Goal: Transaction & Acquisition: Book appointment/travel/reservation

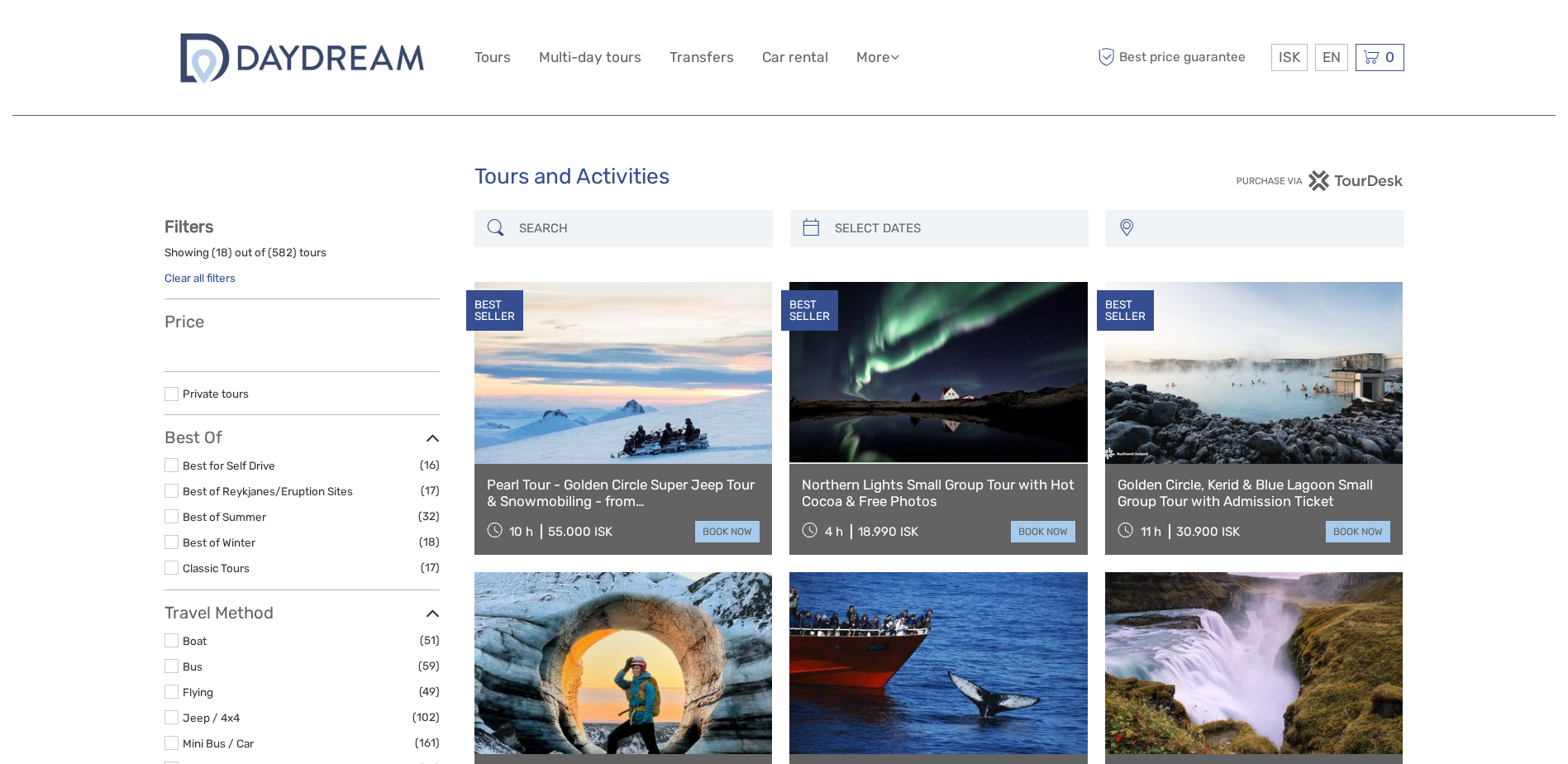
select select
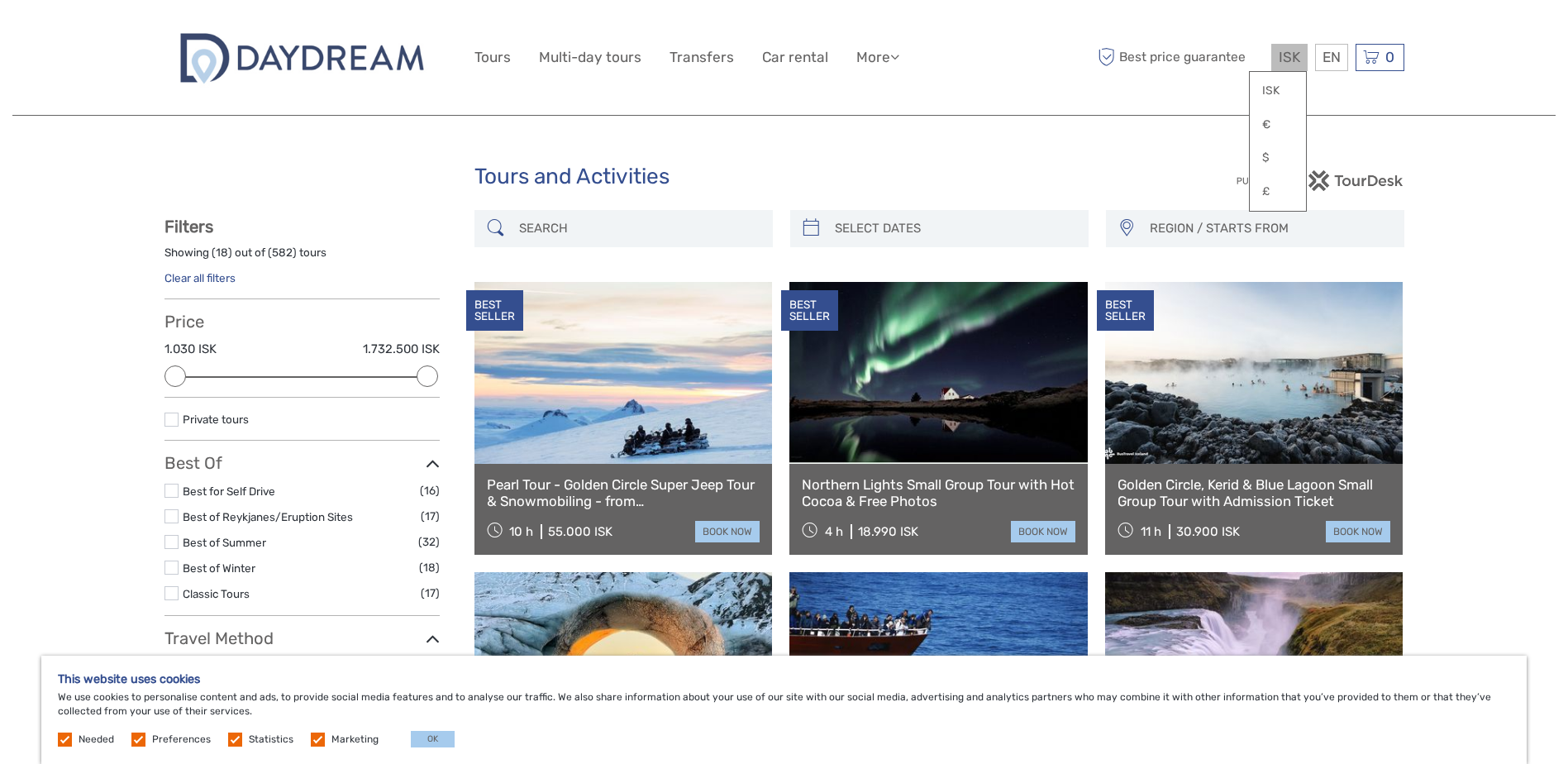
click at [1278, 60] on span "ISK" at bounding box center [1288, 57] width 22 height 16
click at [1258, 123] on link "€" at bounding box center [1277, 124] width 56 height 29
click at [1374, 368] on link at bounding box center [1254, 373] width 299 height 182
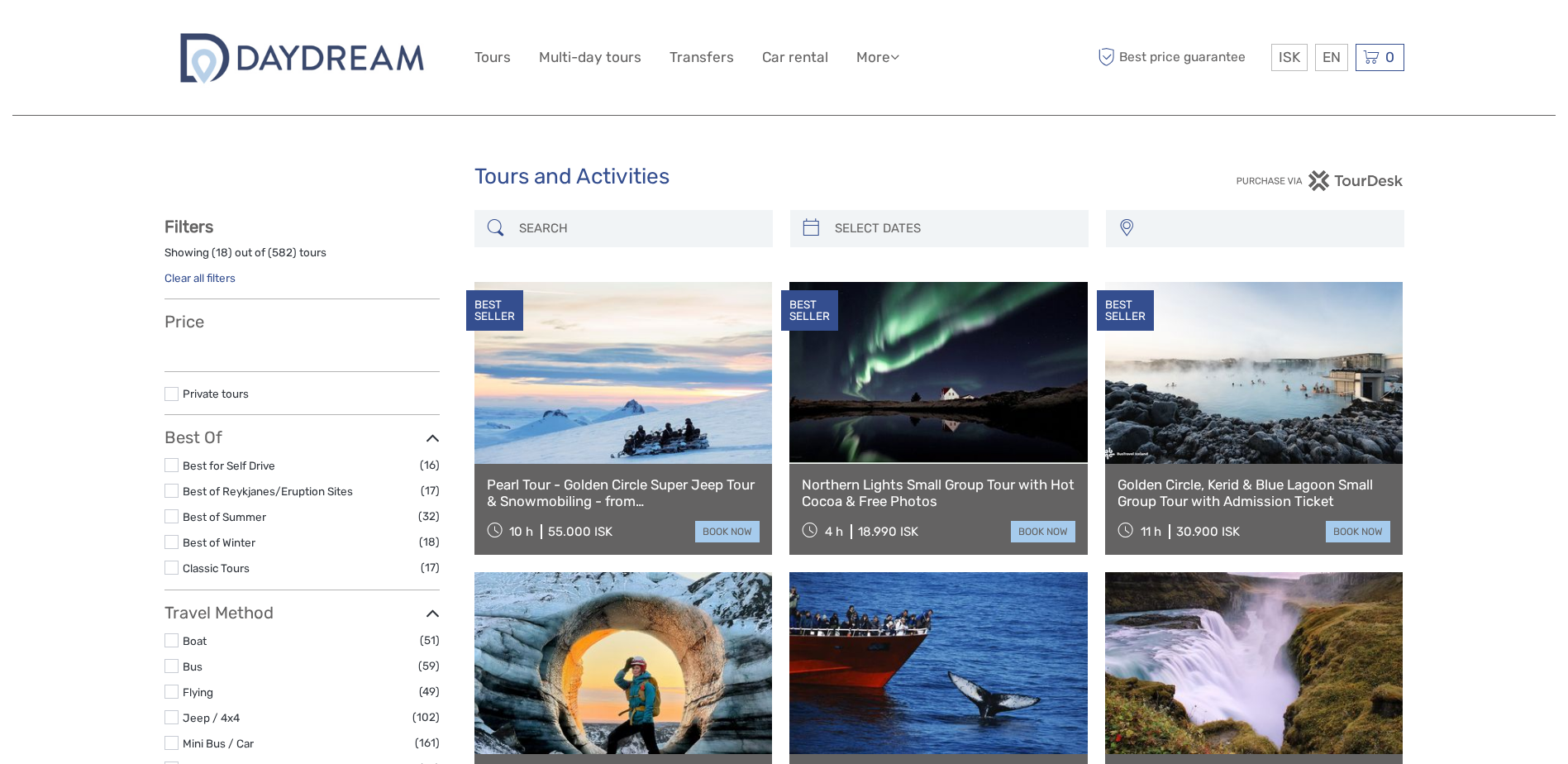
select select
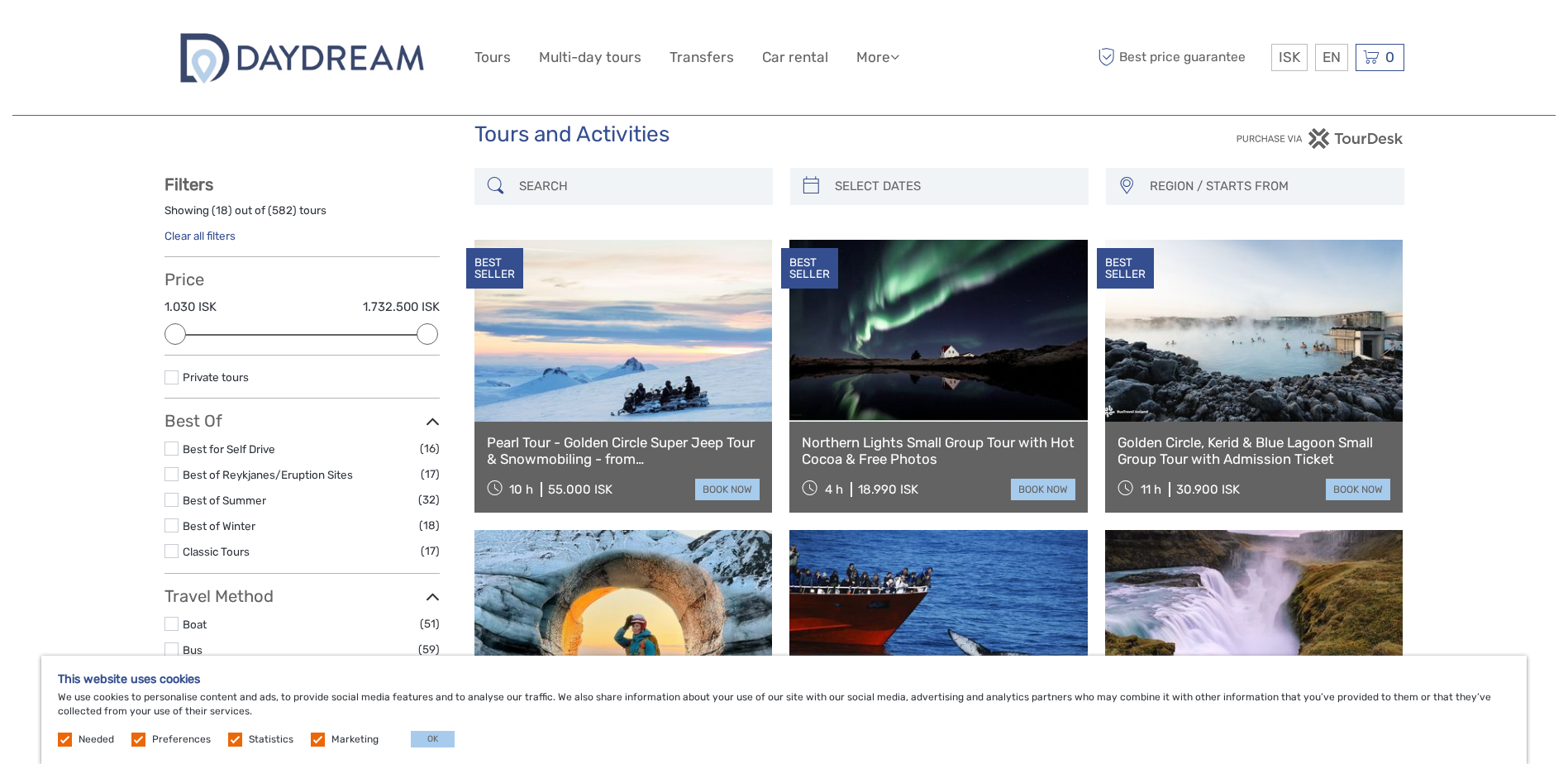
scroll to position [83, 0]
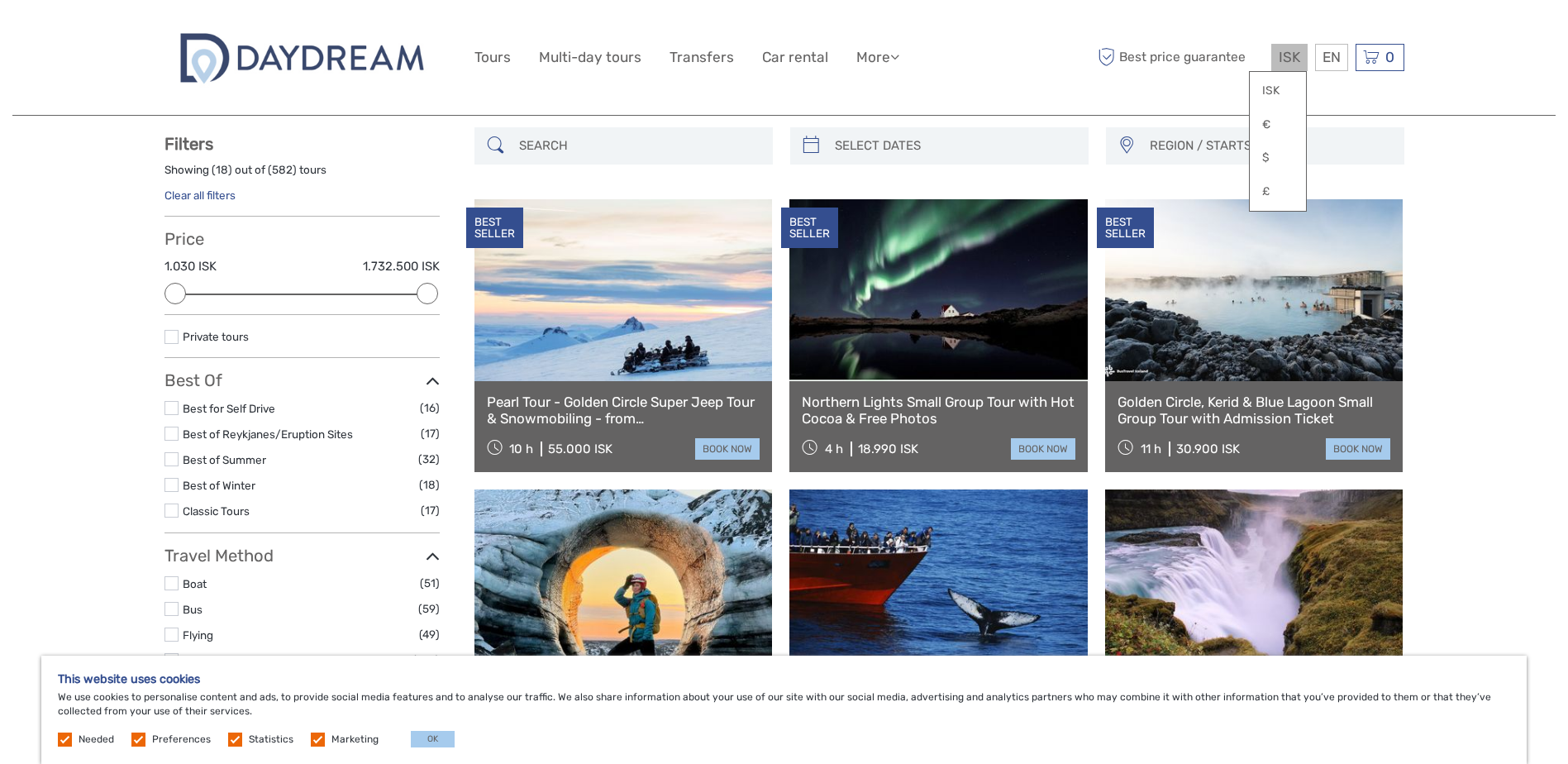
click at [1293, 54] on span "ISK" at bounding box center [1288, 57] width 22 height 16
click at [1282, 125] on link "€" at bounding box center [1277, 124] width 56 height 29
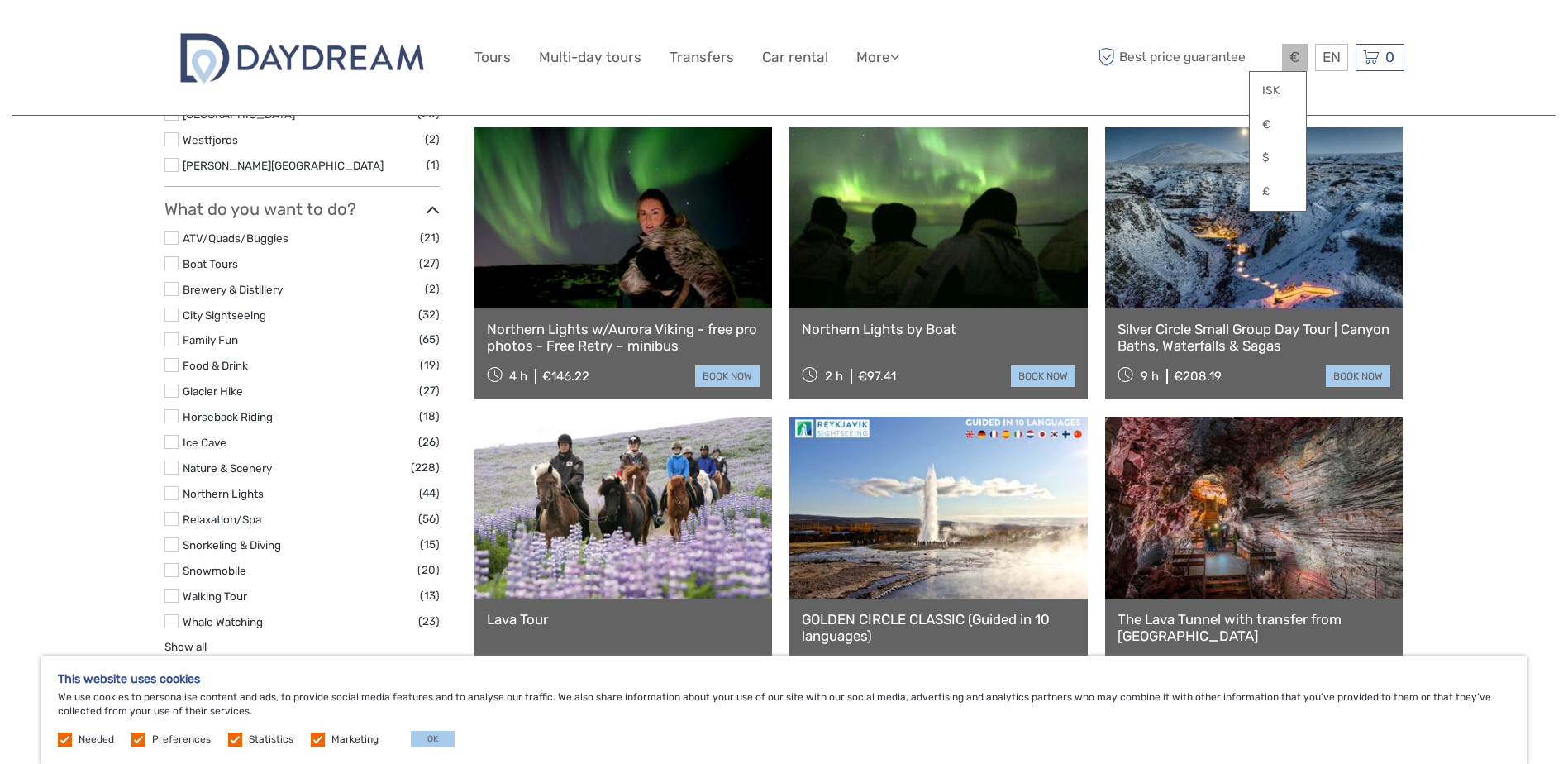
scroll to position [1075, 0]
